Goal: Navigation & Orientation: Understand site structure

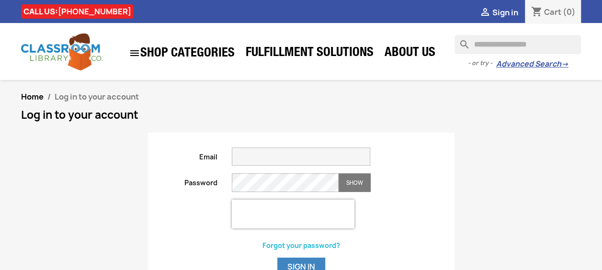
scroll to position [64, 0]
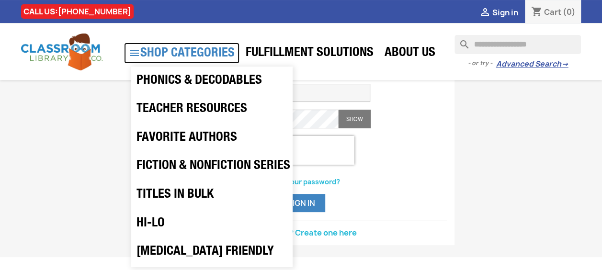
click at [225, 52] on link " SHOP CATEGORIES" at bounding box center [181, 53] width 115 height 21
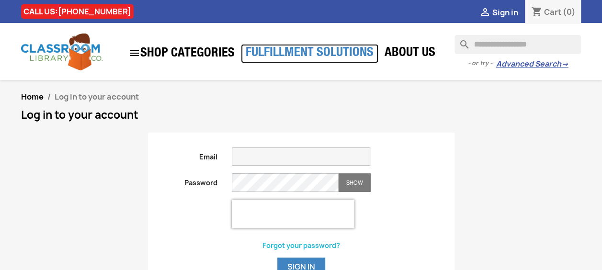
click at [286, 55] on link "Fulfillment Solutions" at bounding box center [309, 53] width 137 height 19
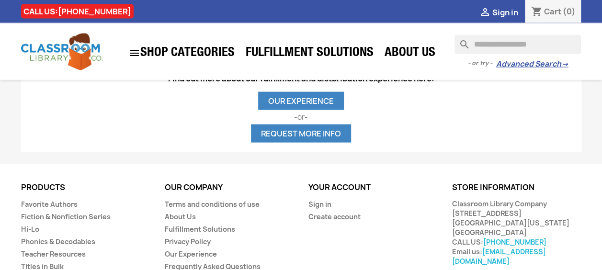
scroll to position [1077, 0]
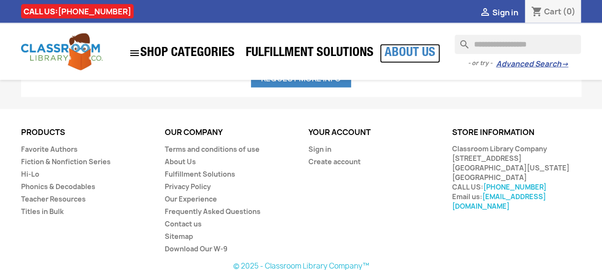
click at [392, 56] on link "About Us" at bounding box center [410, 53] width 60 height 19
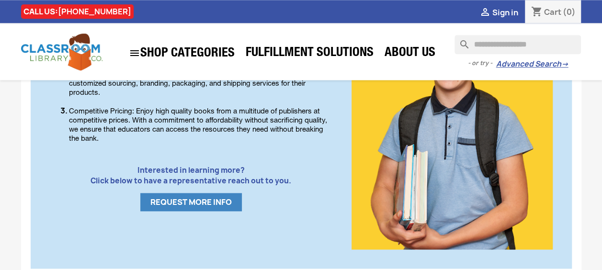
scroll to position [340, 0]
